Goal: Check status: Check status

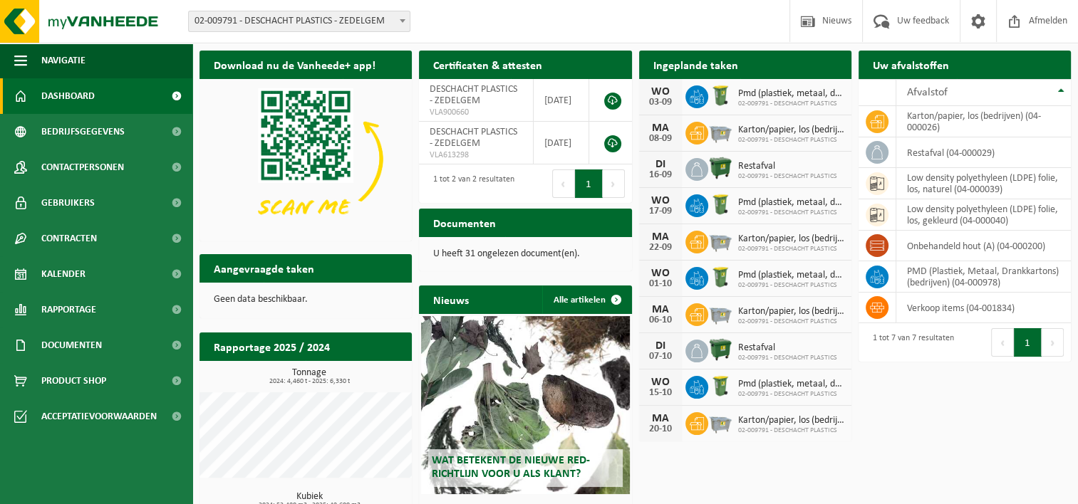
click at [1050, 345] on button "Volgende" at bounding box center [1052, 342] width 22 height 28
click at [761, 68] on div "Ingeplande taken Bekijk uw kalender" at bounding box center [745, 65] width 212 height 28
click at [75, 276] on span "Kalender" at bounding box center [63, 274] width 44 height 36
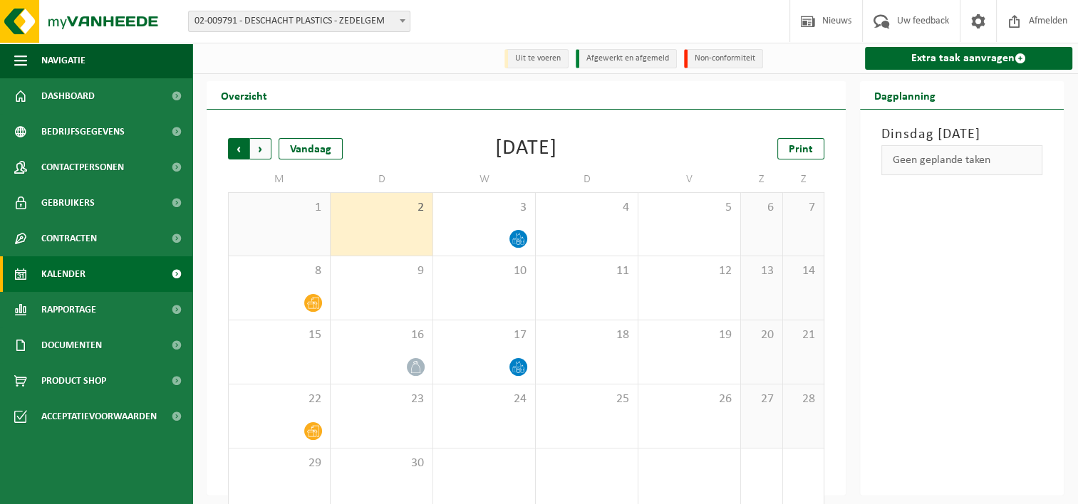
click at [259, 154] on span "Volgende" at bounding box center [260, 148] width 21 height 21
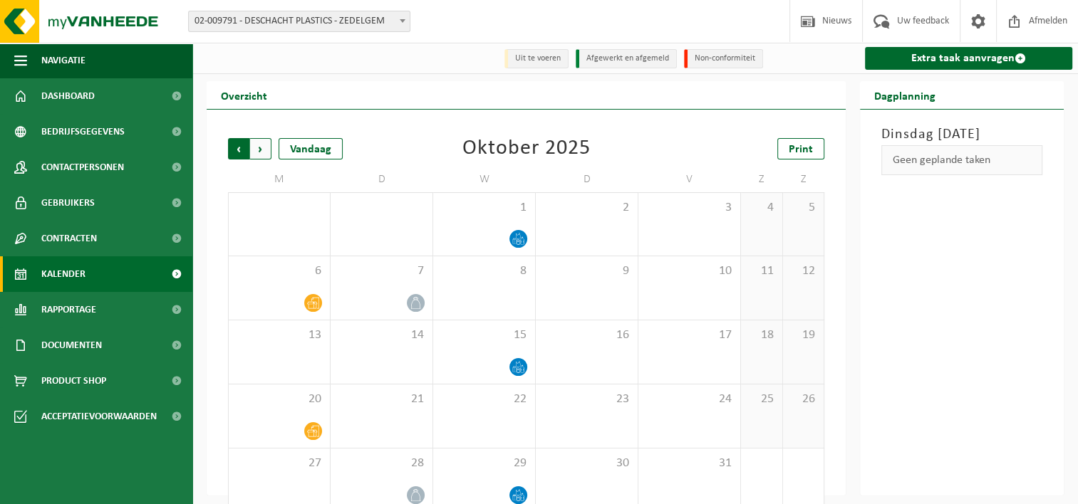
scroll to position [24, 0]
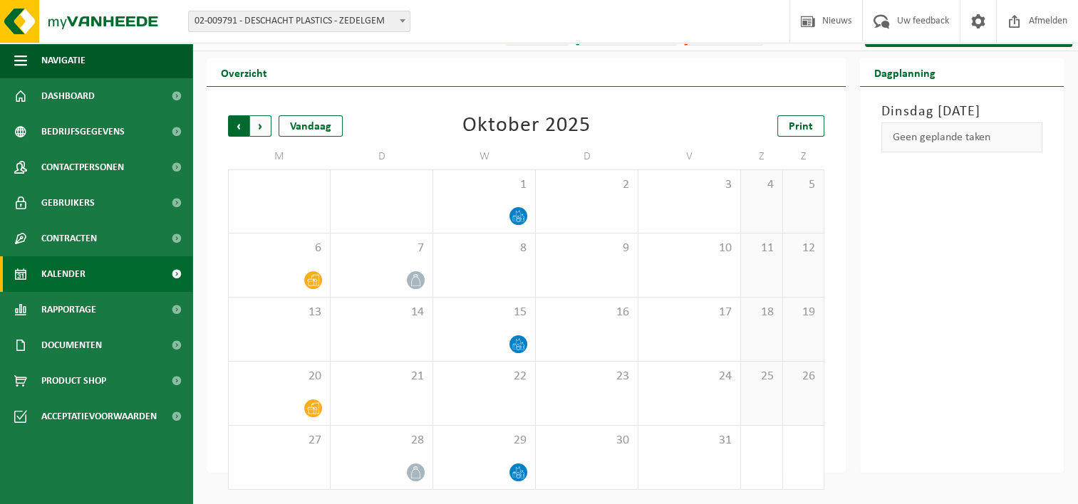
click at [262, 127] on span "Volgende" at bounding box center [260, 125] width 21 height 21
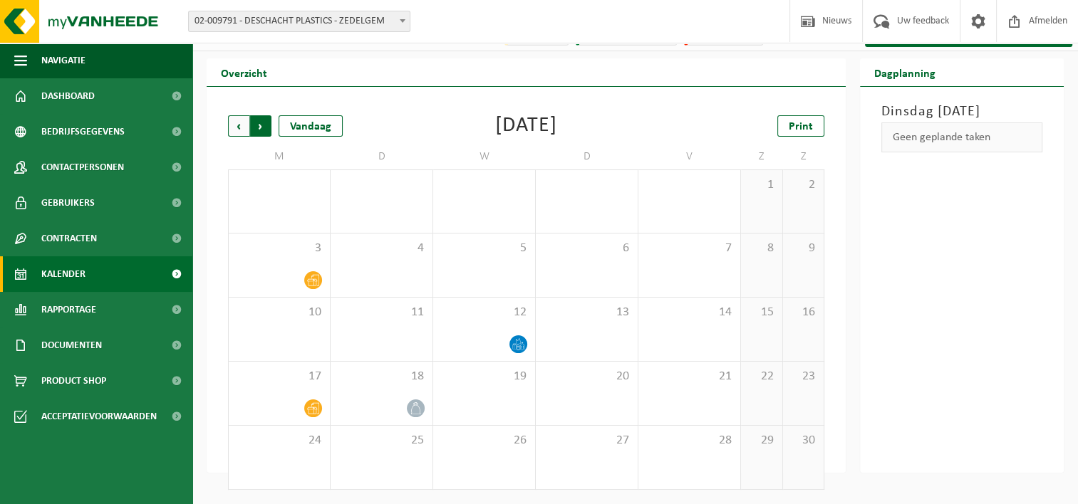
click at [234, 125] on span "Vorige" at bounding box center [238, 125] width 21 height 21
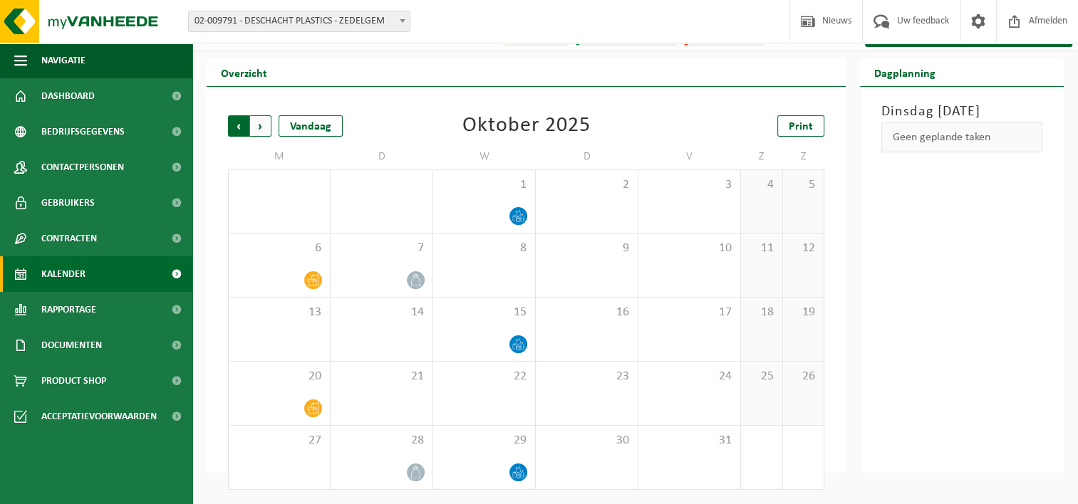
click at [261, 124] on span "Volgende" at bounding box center [260, 125] width 21 height 21
click at [262, 131] on span "Volgende" at bounding box center [260, 125] width 21 height 21
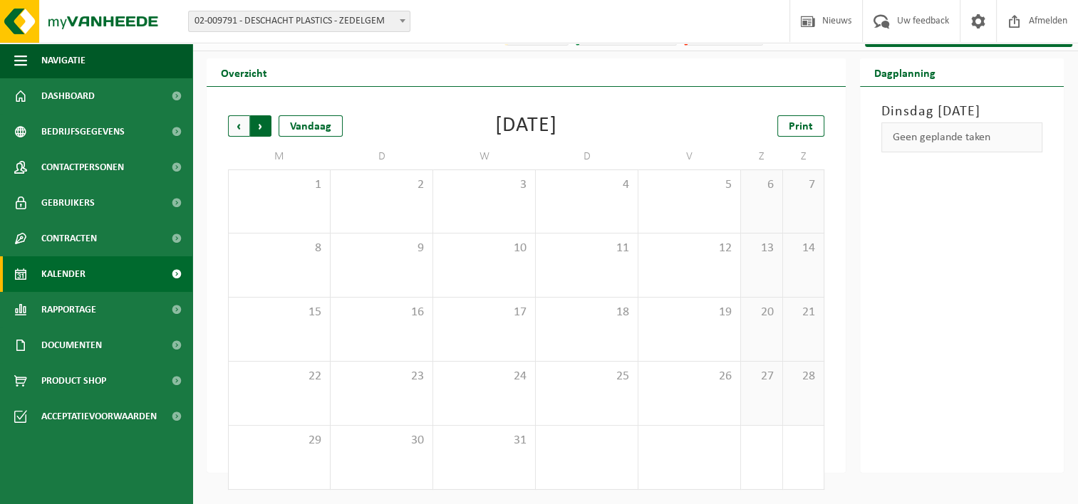
click at [239, 131] on span "Vorige" at bounding box center [238, 125] width 21 height 21
